Goal: Transaction & Acquisition: Book appointment/travel/reservation

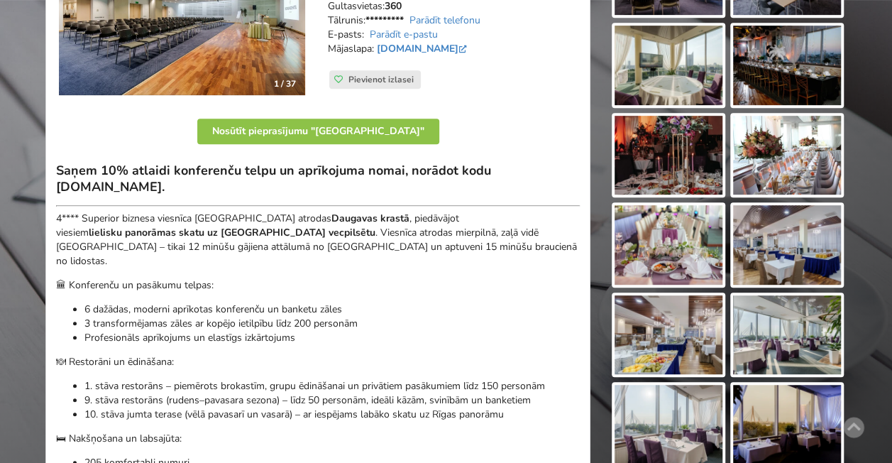
scroll to position [284, 0]
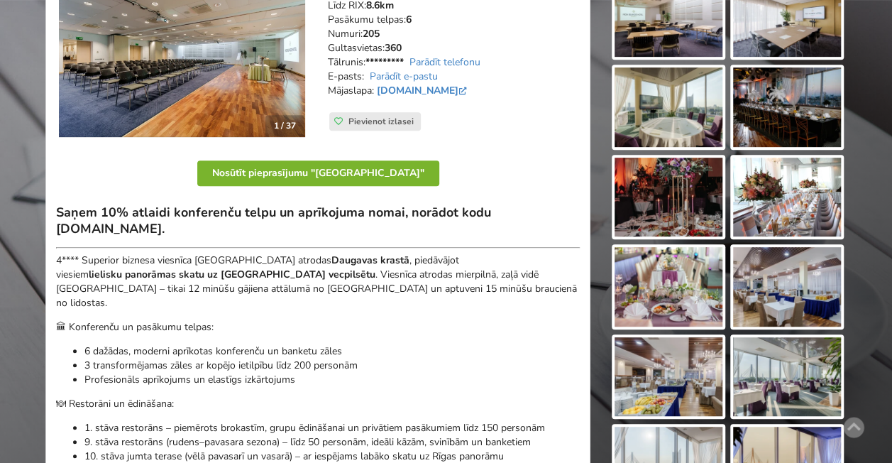
click at [319, 167] on button "Nosūtīt pieprasījumu "[GEOGRAPHIC_DATA]"" at bounding box center [318, 173] width 242 height 26
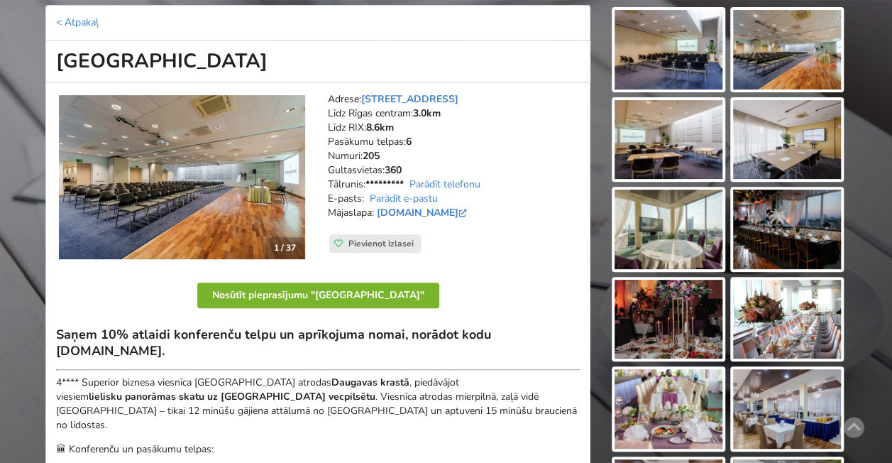
scroll to position [71, 0]
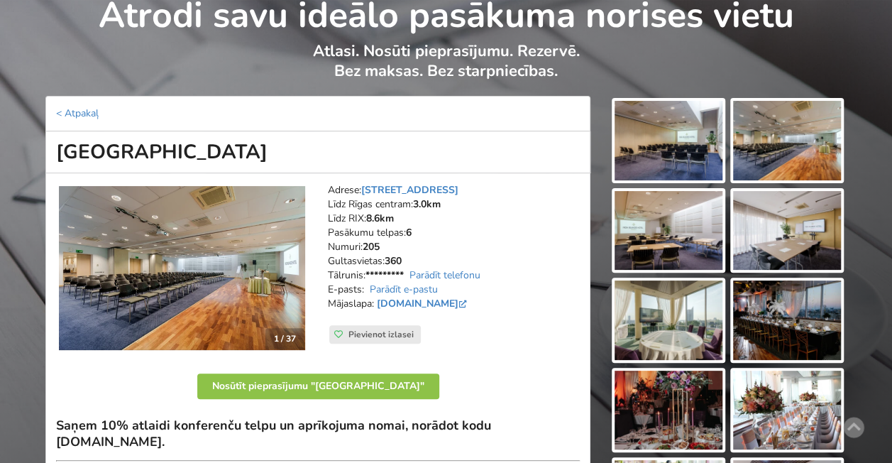
click at [431, 123] on p "< Atpakaļ" at bounding box center [317, 113] width 545 height 35
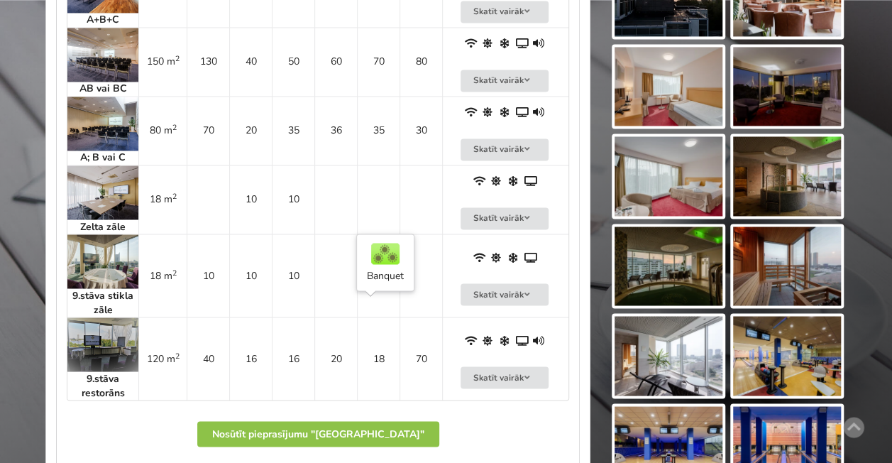
scroll to position [923, 0]
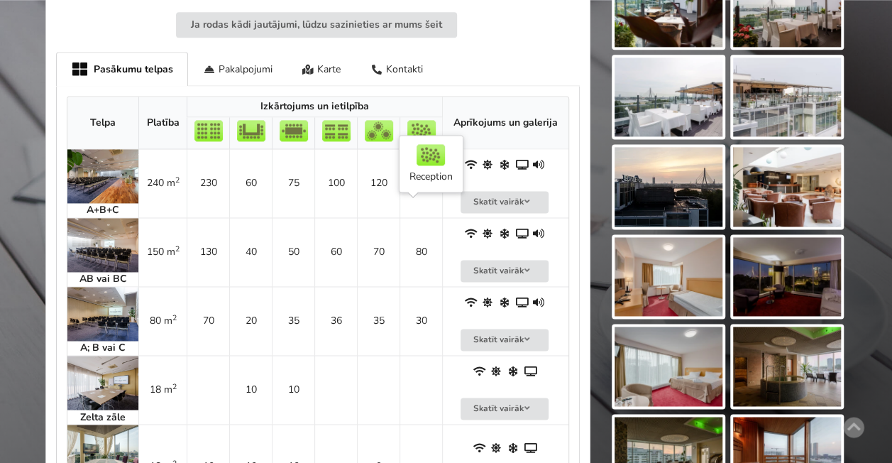
click at [422, 228] on td "80" at bounding box center [421, 251] width 43 height 69
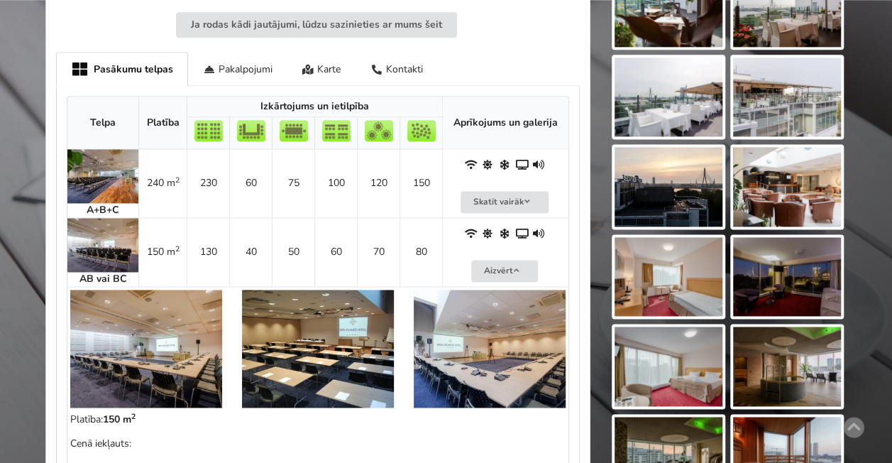
click at [422, 228] on td "80" at bounding box center [421, 251] width 43 height 69
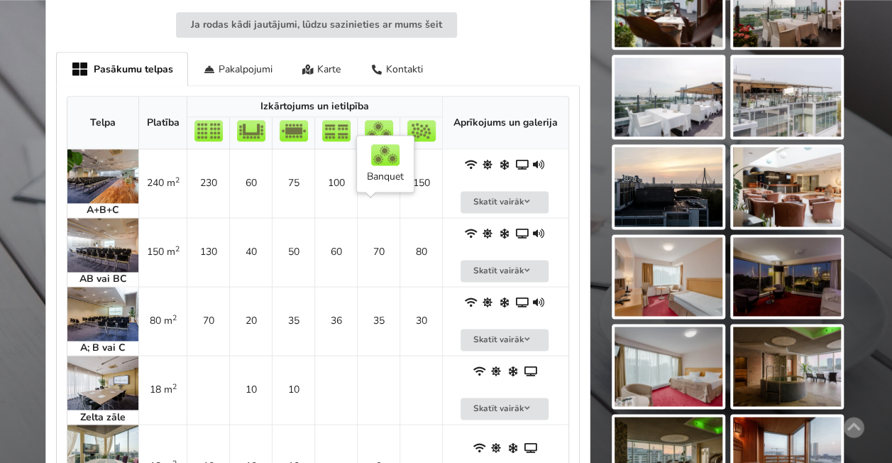
click at [382, 233] on td "70" at bounding box center [378, 251] width 43 height 69
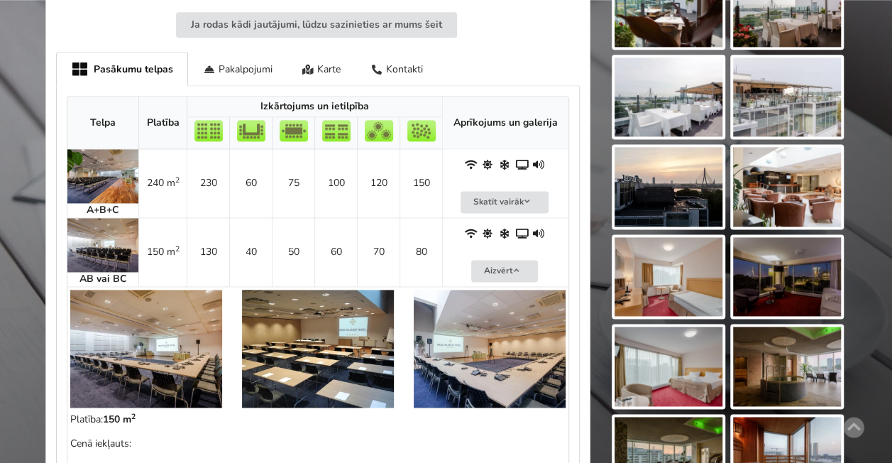
click at [382, 234] on td "70" at bounding box center [378, 251] width 43 height 69
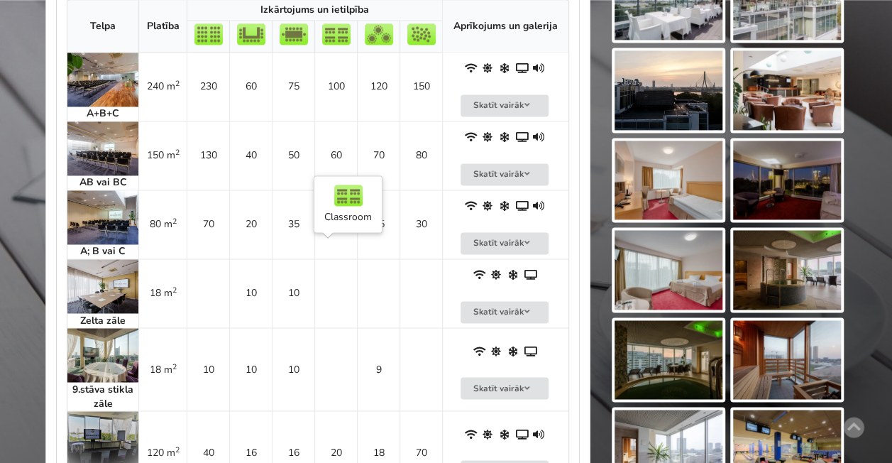
scroll to position [1064, 0]
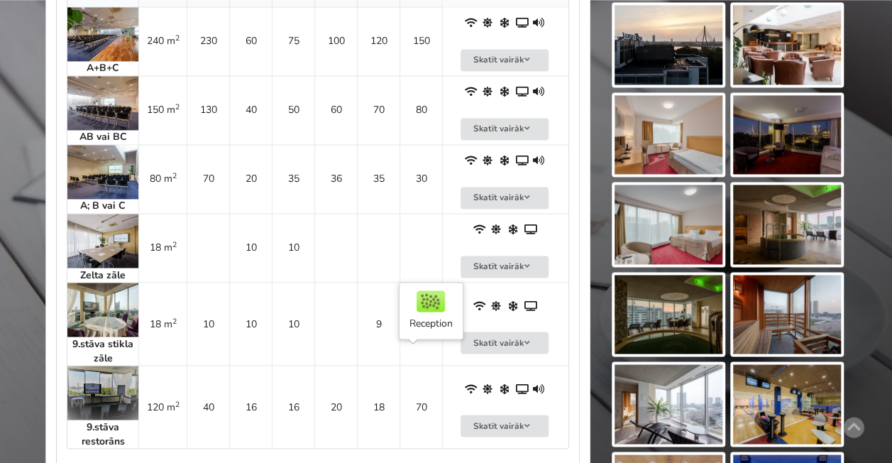
click at [417, 390] on td "70" at bounding box center [421, 406] width 43 height 83
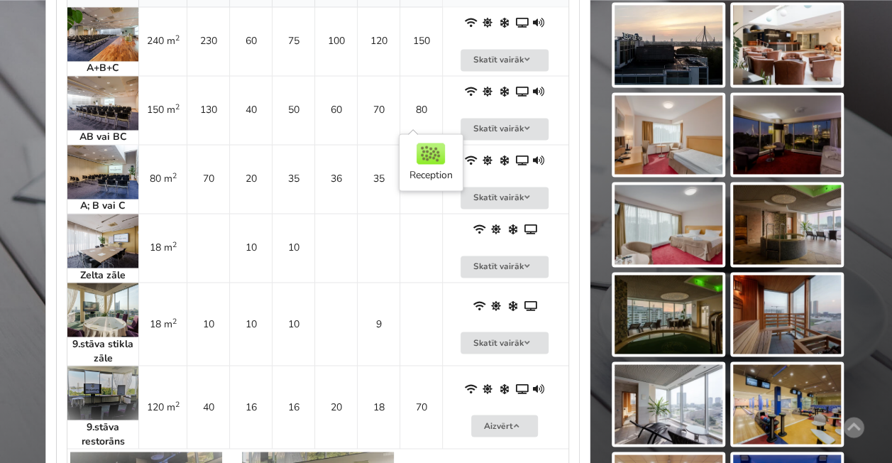
click at [422, 91] on td "80" at bounding box center [421, 109] width 43 height 69
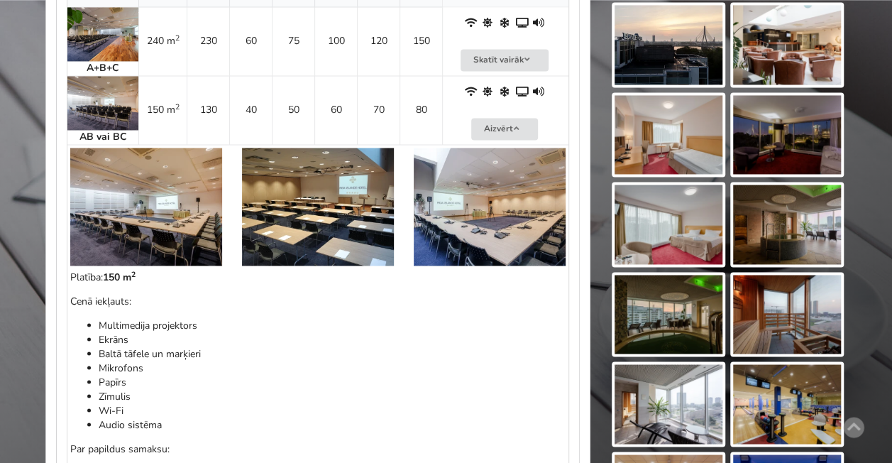
click at [423, 85] on td "80" at bounding box center [421, 109] width 43 height 69
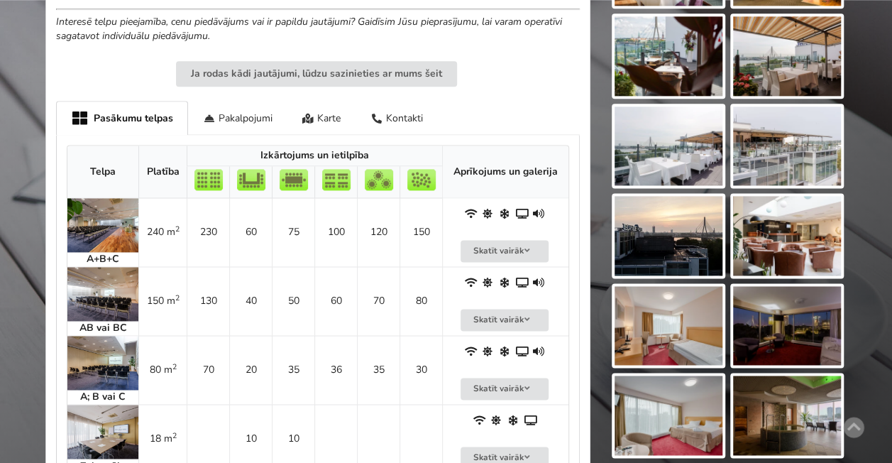
scroll to position [852, 0]
